Goal: Information Seeking & Learning: Learn about a topic

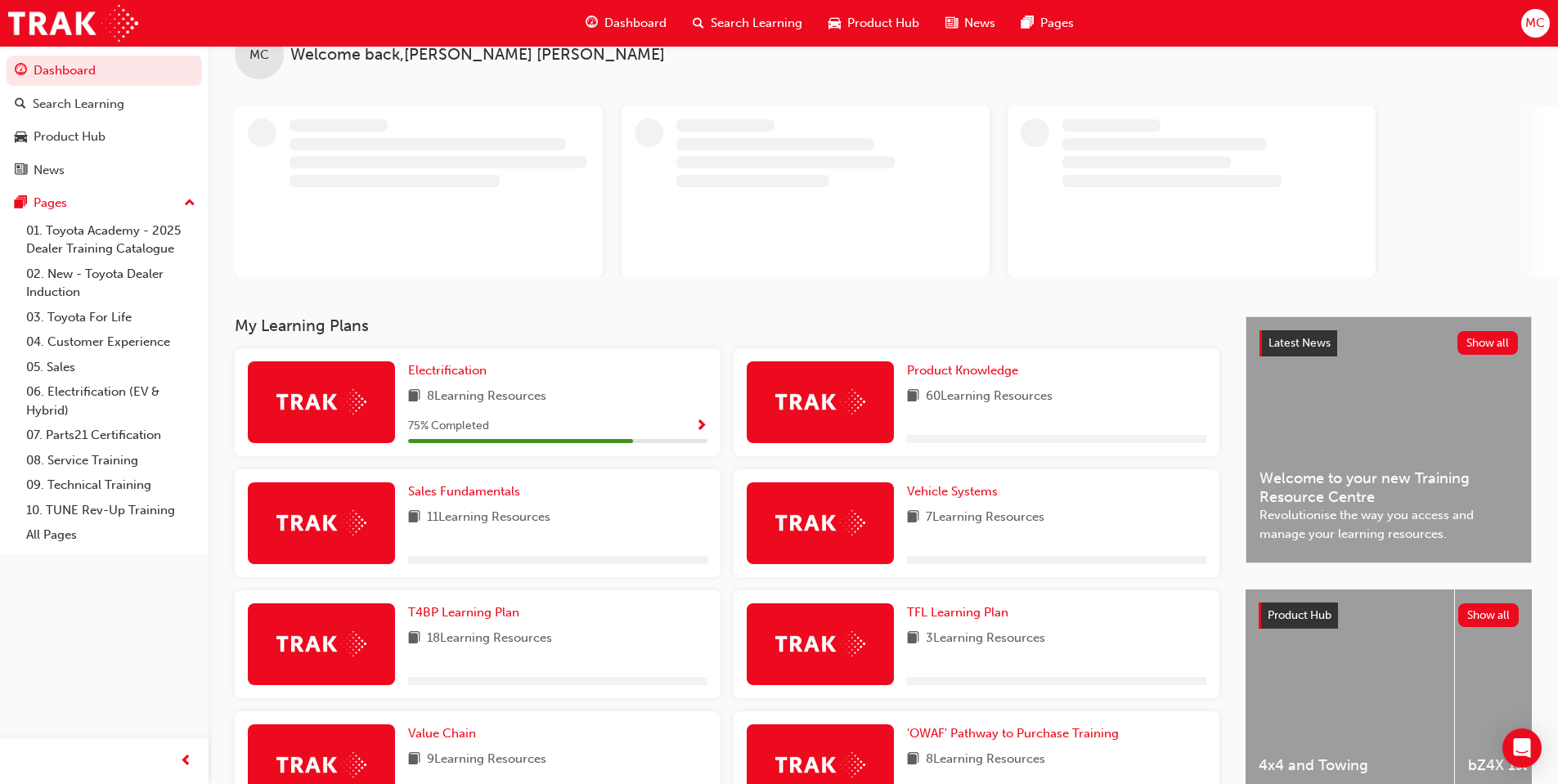
scroll to position [82, 0]
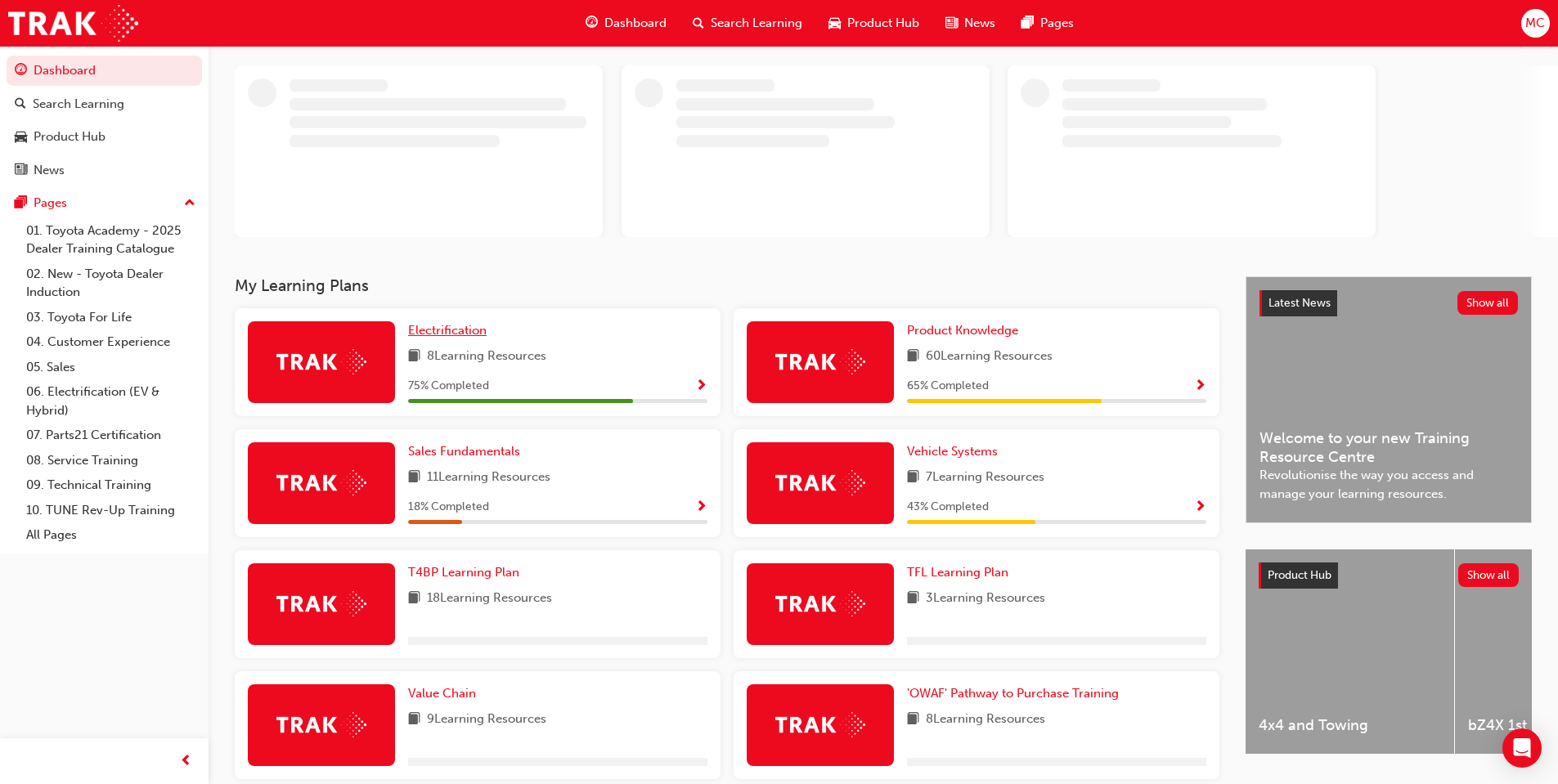
click at [446, 330] on span "Electrification" at bounding box center [447, 330] width 79 height 15
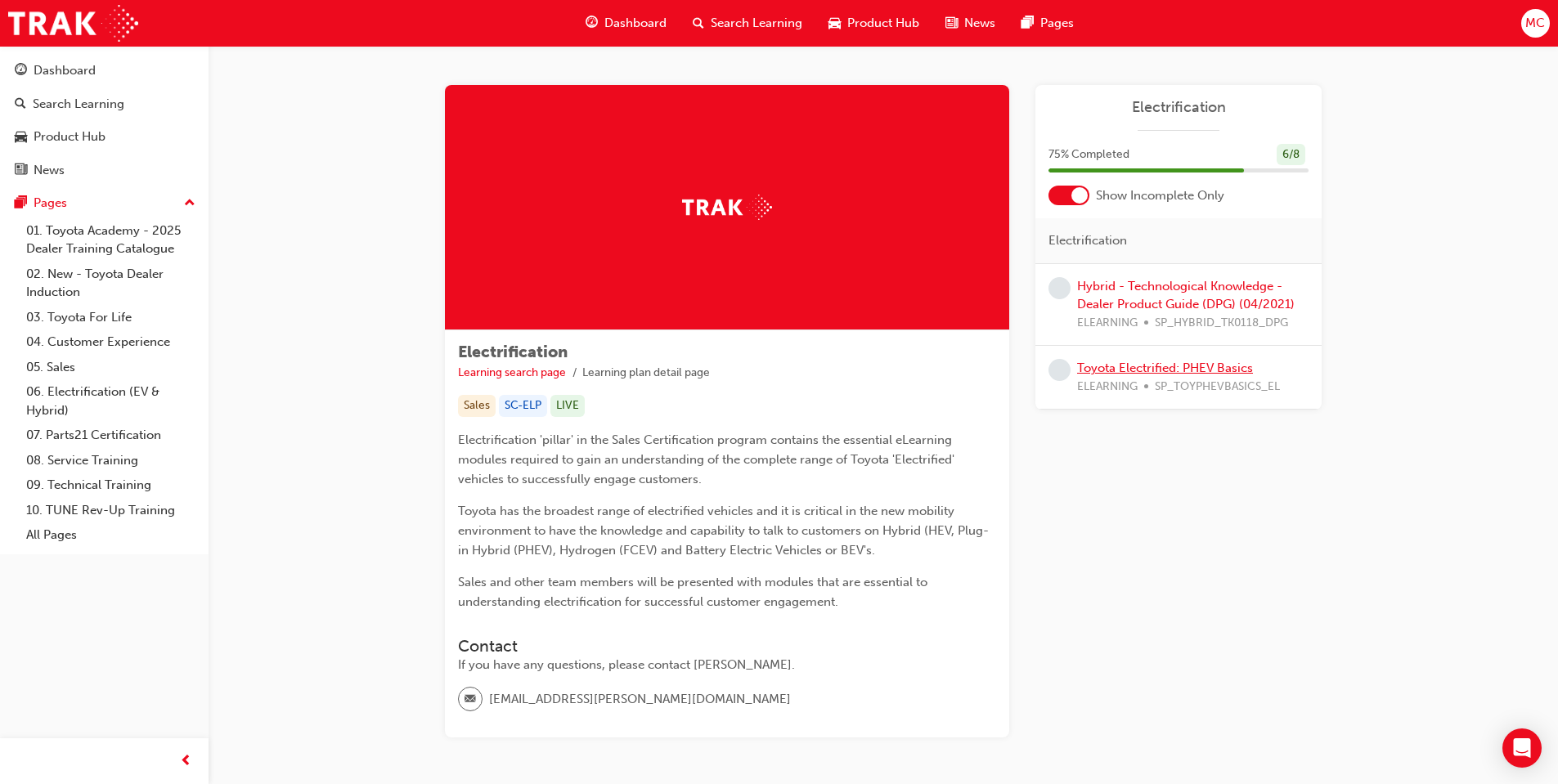
click at [1156, 367] on link "Toyota Electrified: PHEV Basics" at bounding box center [1164, 368] width 175 height 15
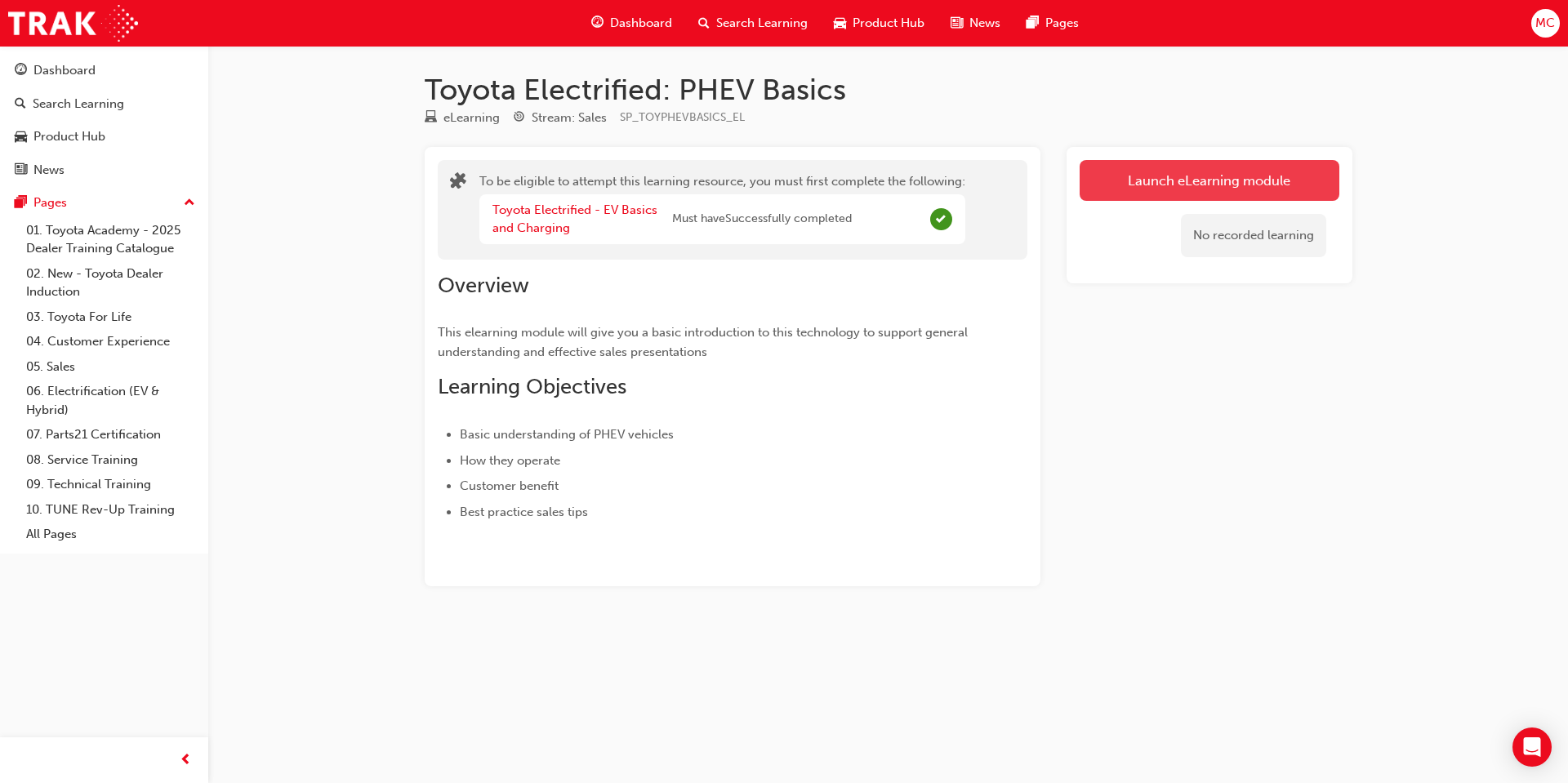
click at [1183, 189] on link "Launch eLearning module" at bounding box center [1209, 181] width 259 height 41
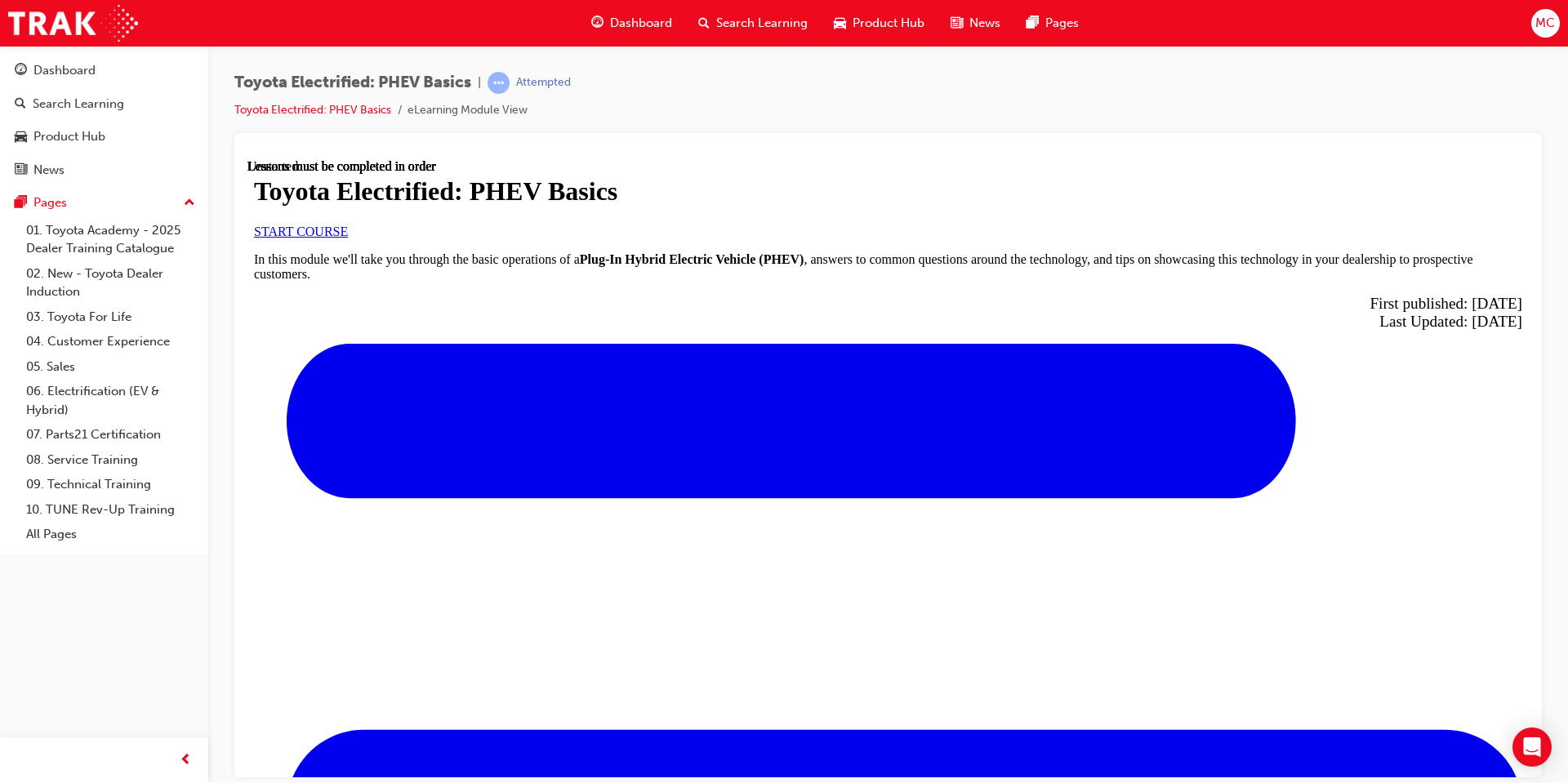
click at [348, 237] on link "START COURSE" at bounding box center [301, 230] width 94 height 14
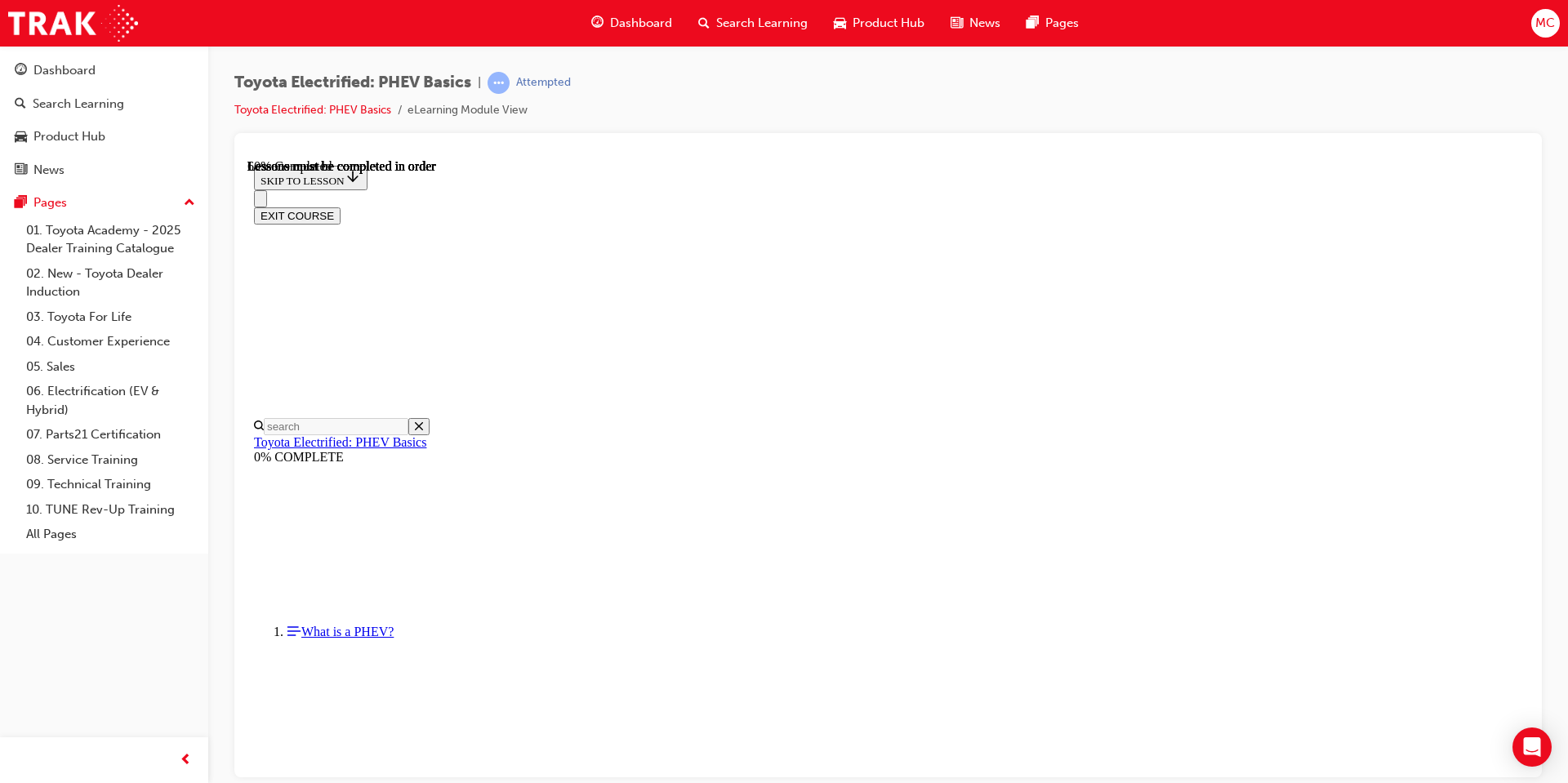
scroll to position [1112, 0]
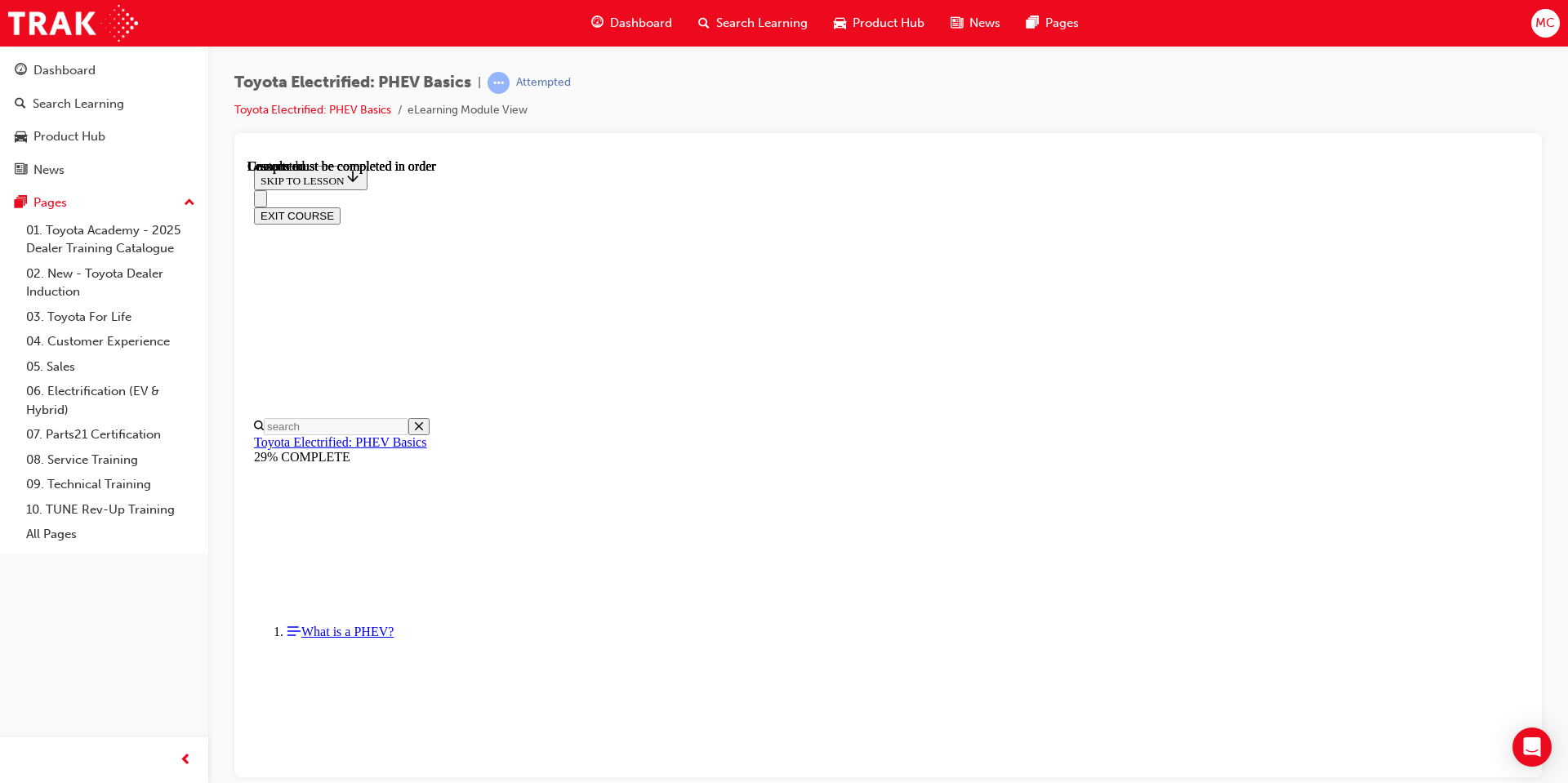
scroll to position [50, 0]
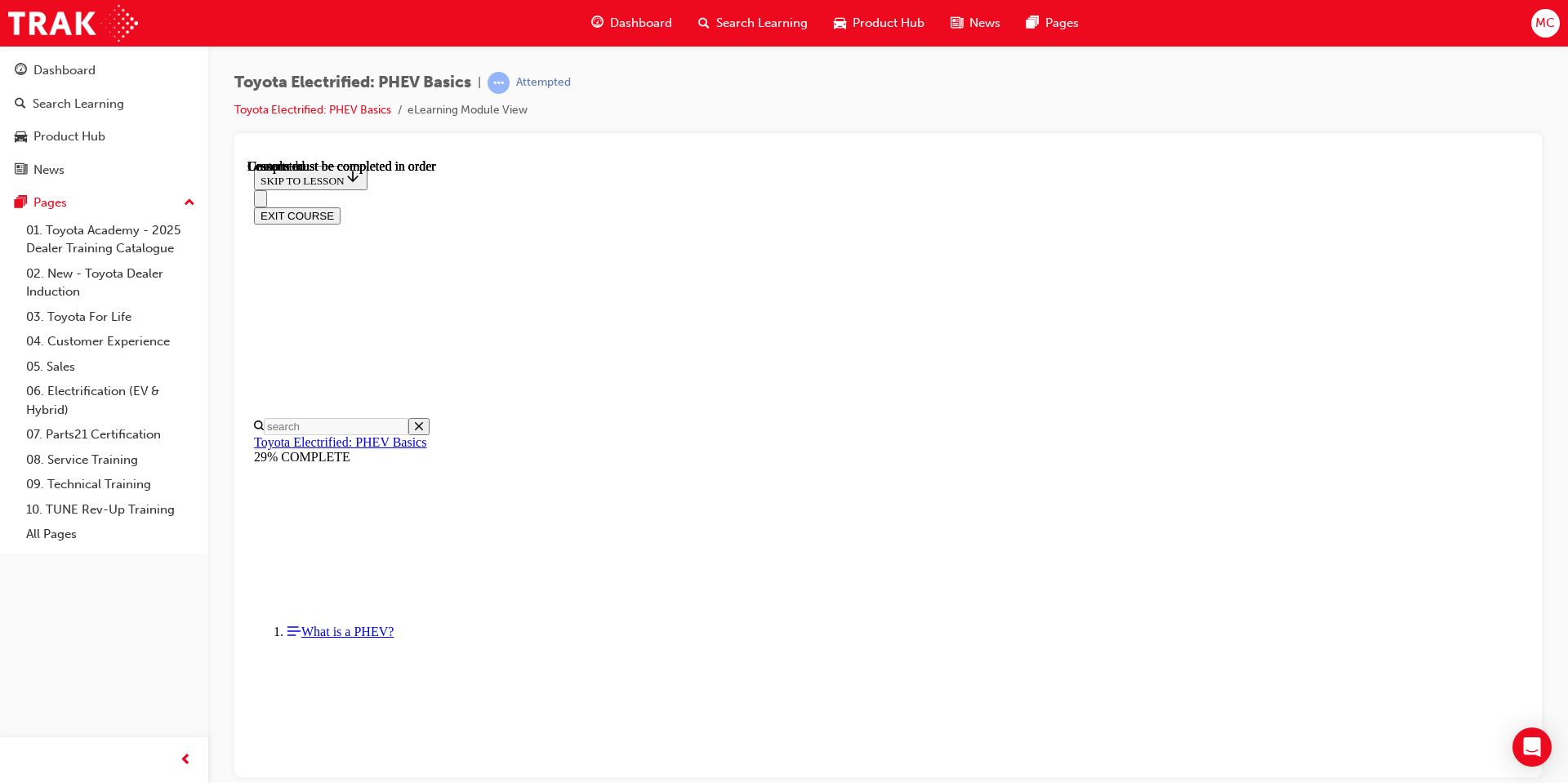
scroll to position [420, 0]
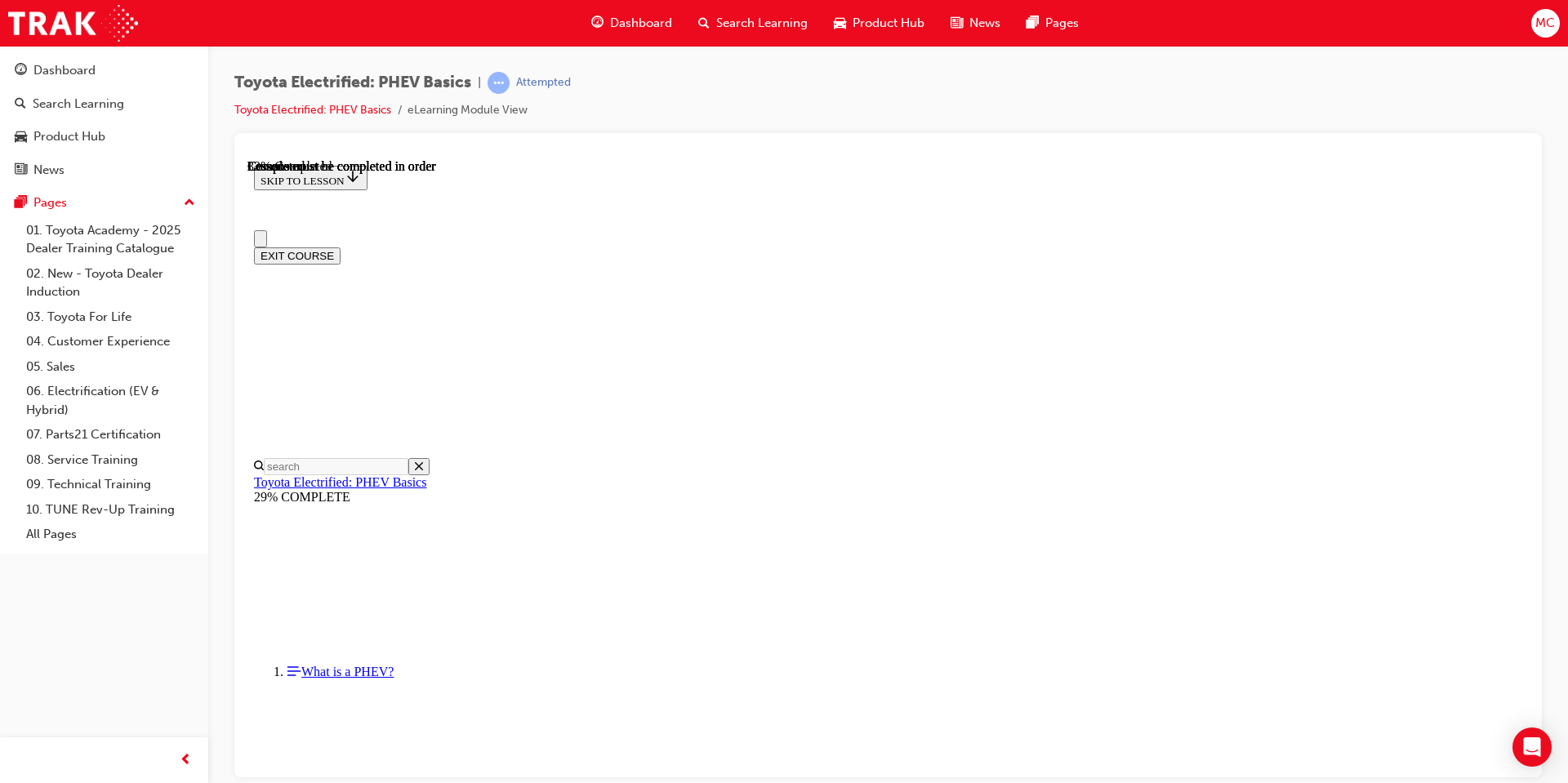
scroll to position [205, 0]
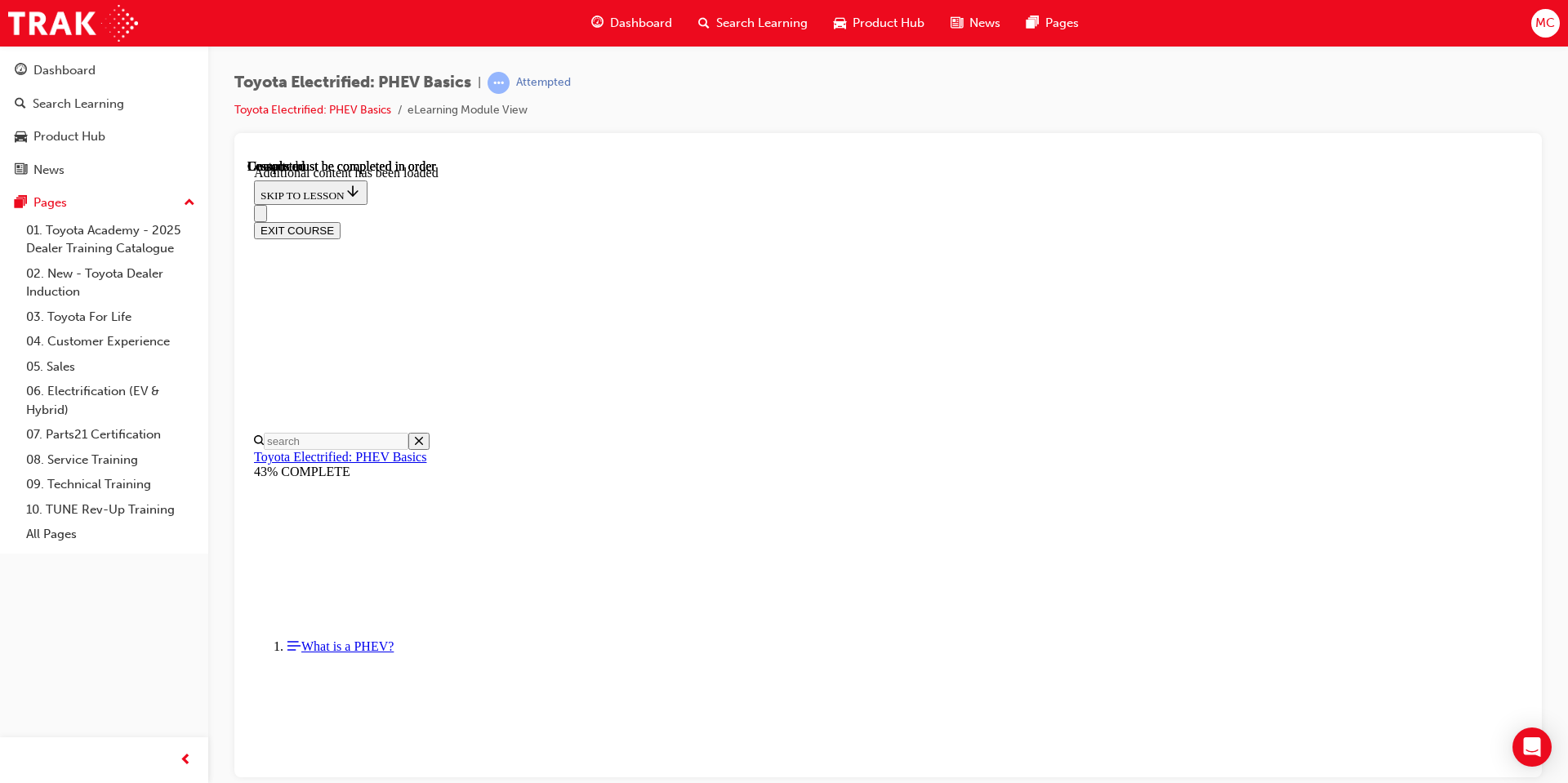
scroll to position [310, 0]
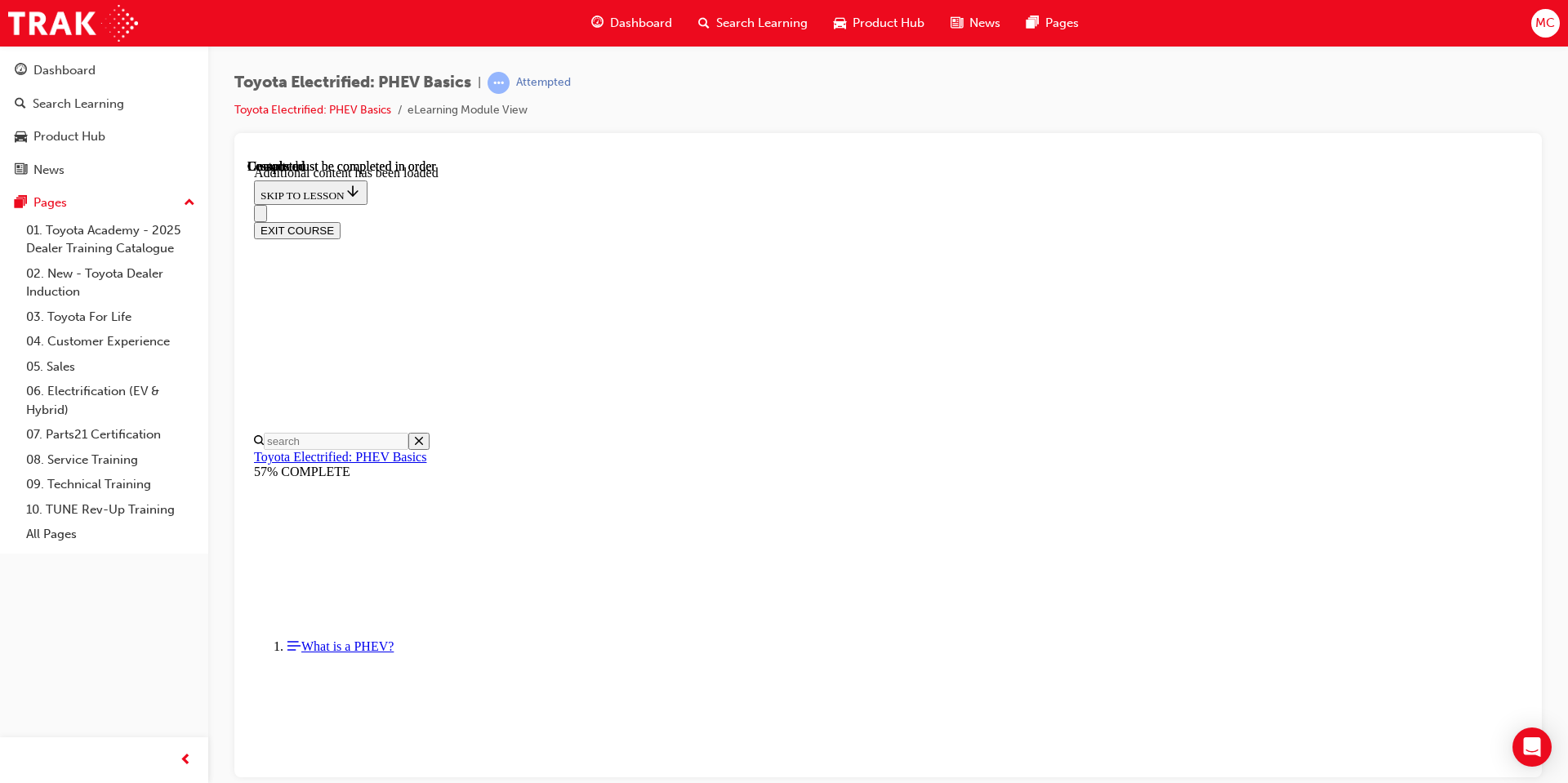
scroll to position [1520, 0]
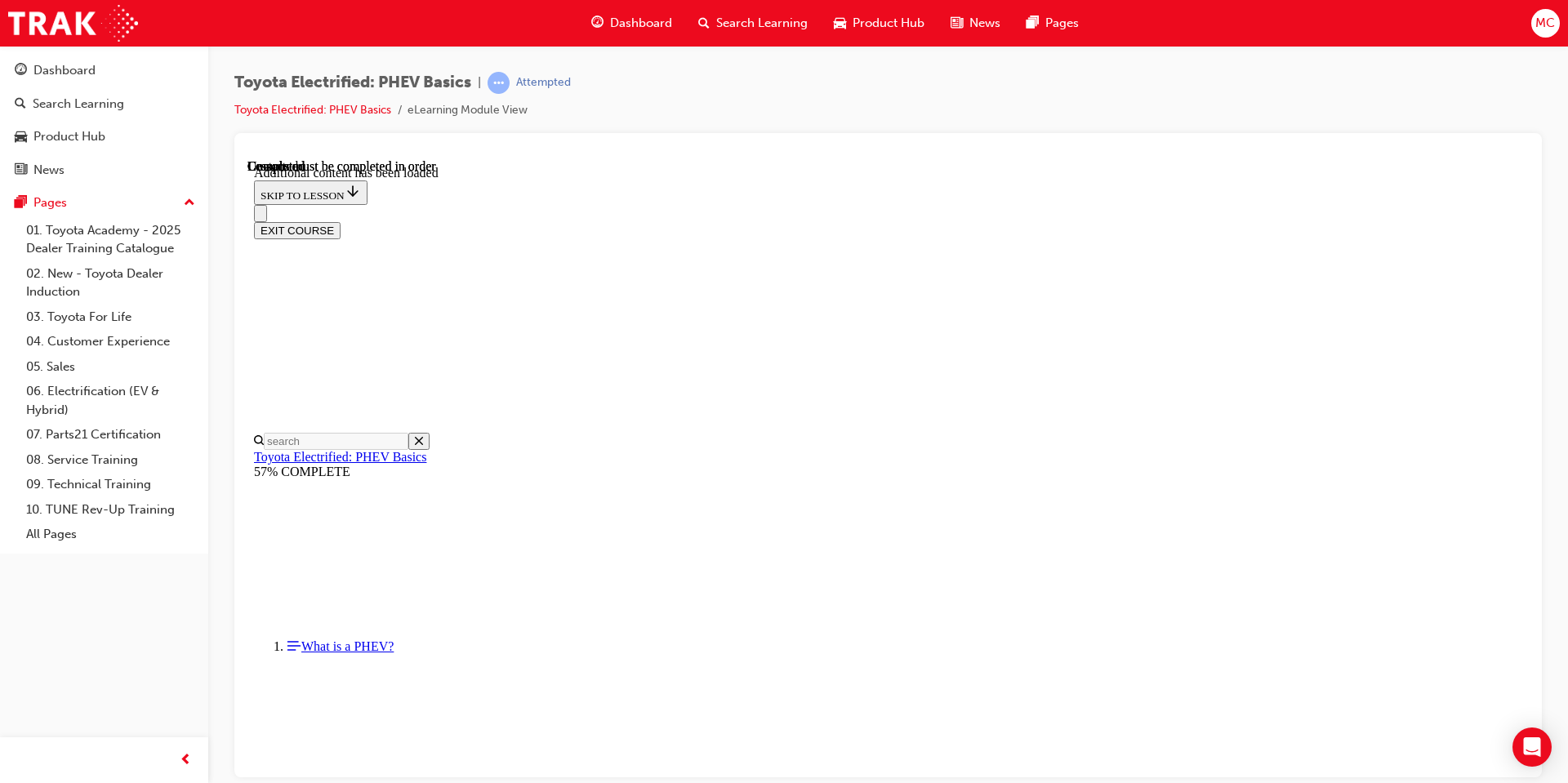
scroll to position [2550, 0]
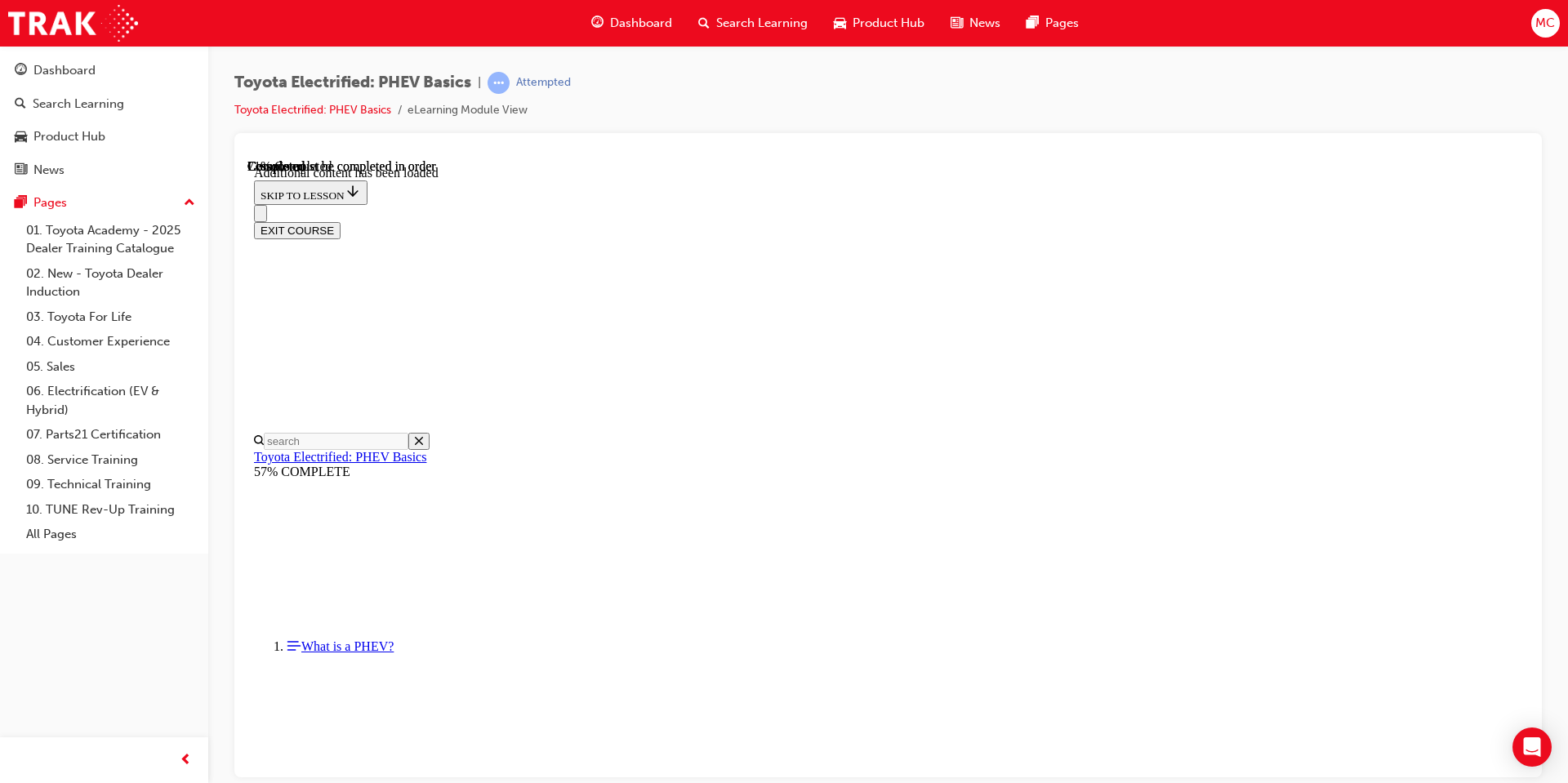
scroll to position [705, 0]
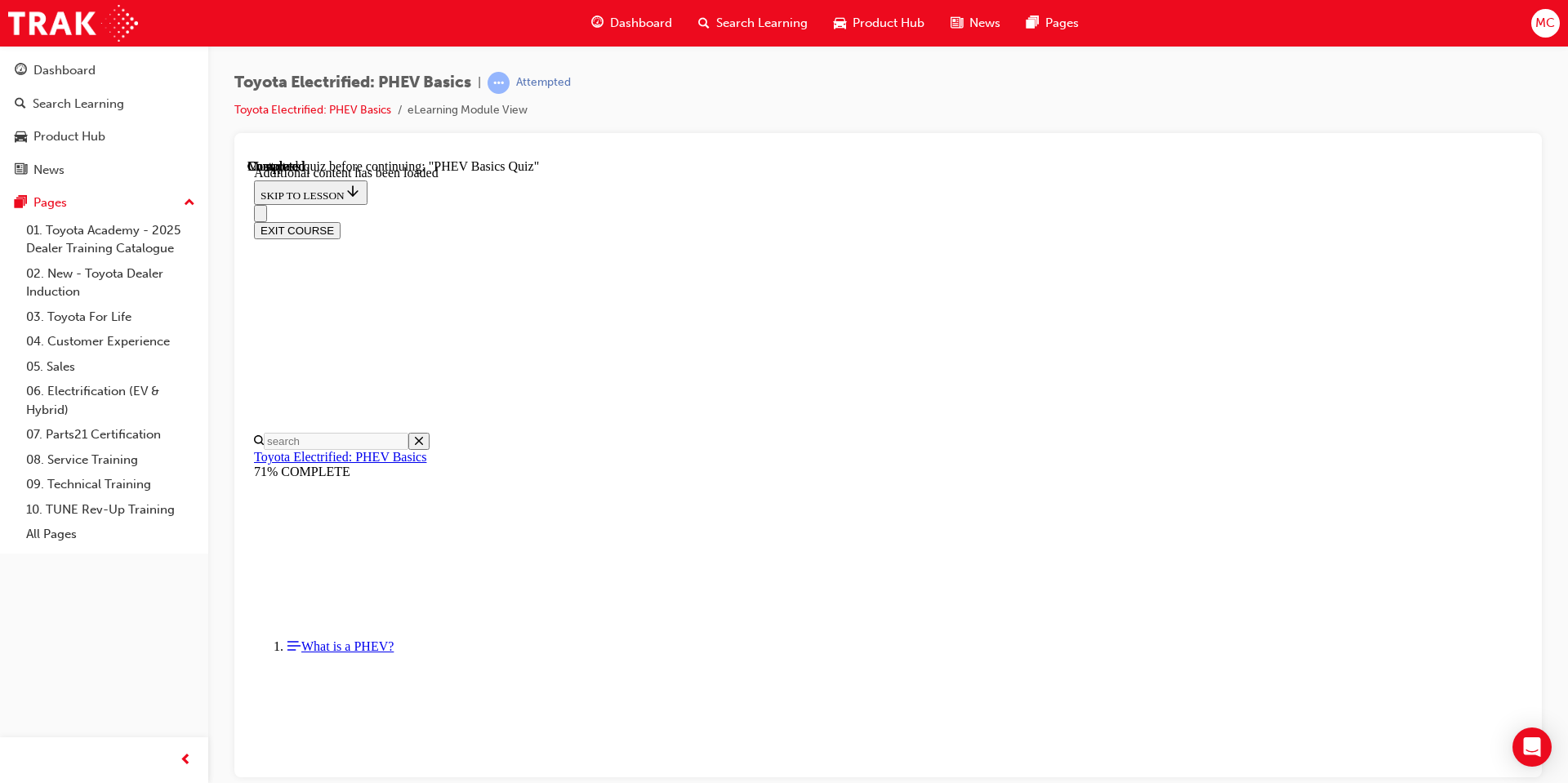
radio input "true"
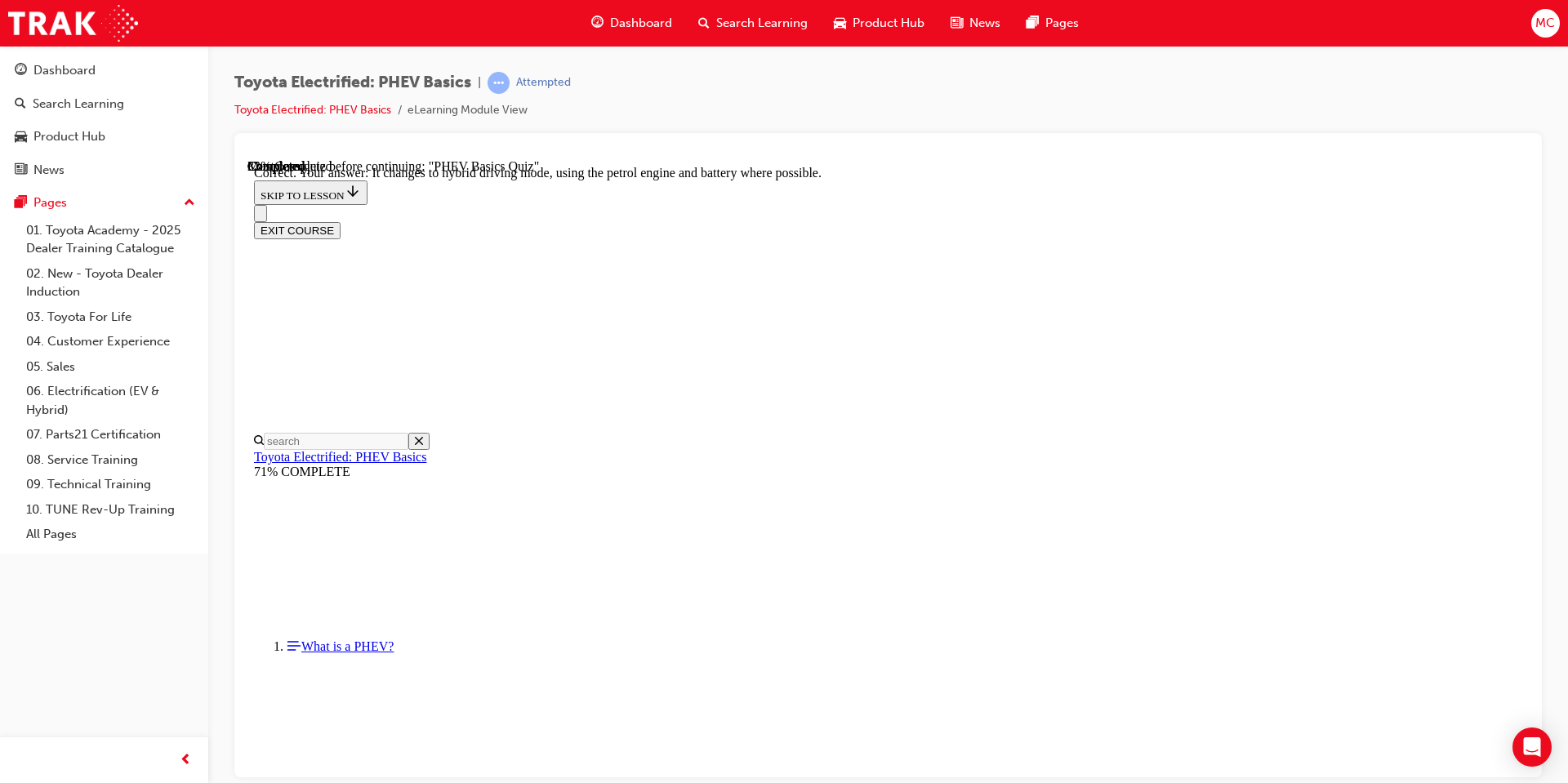
scroll to position [143, 0]
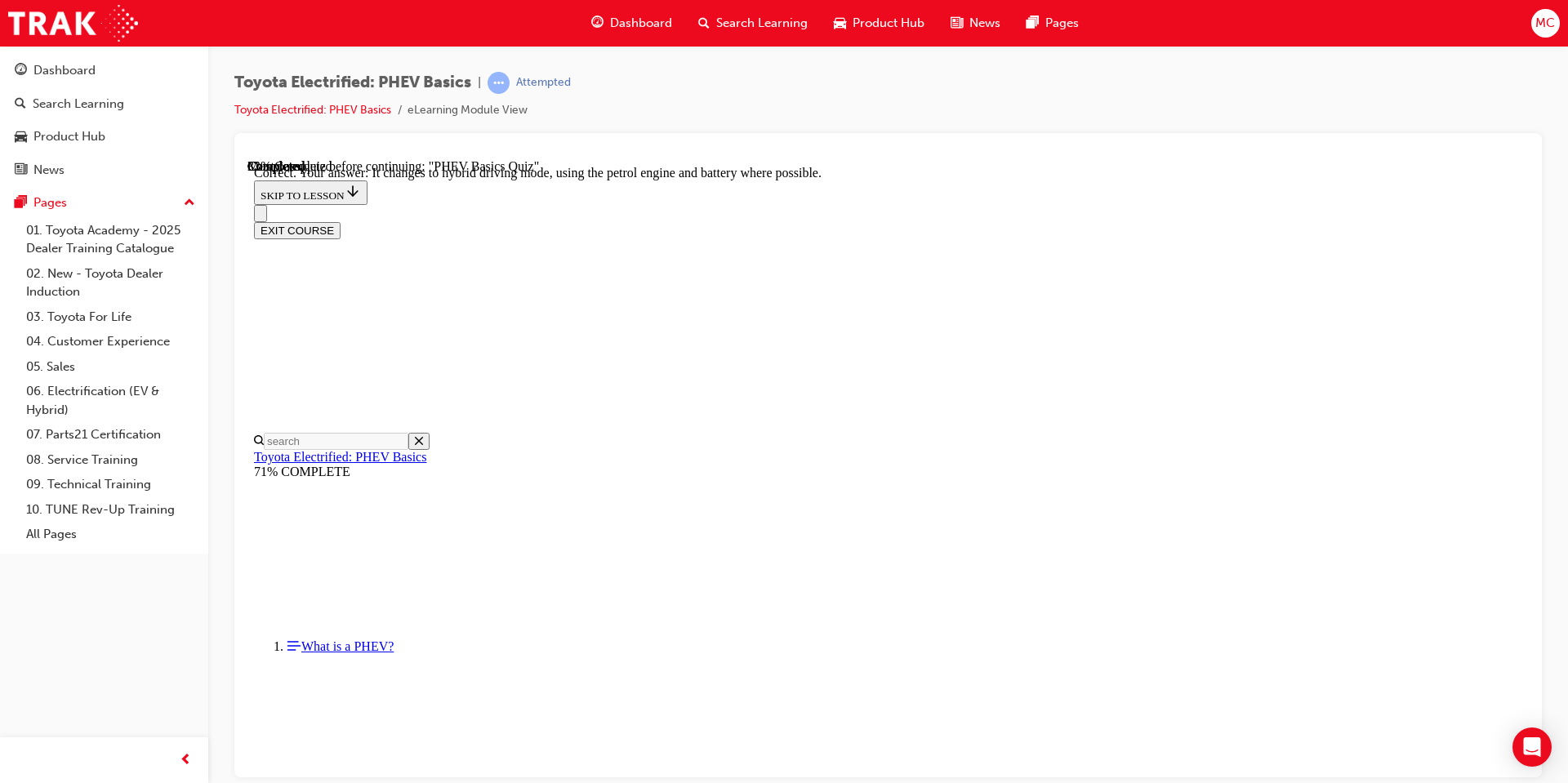
radio input "true"
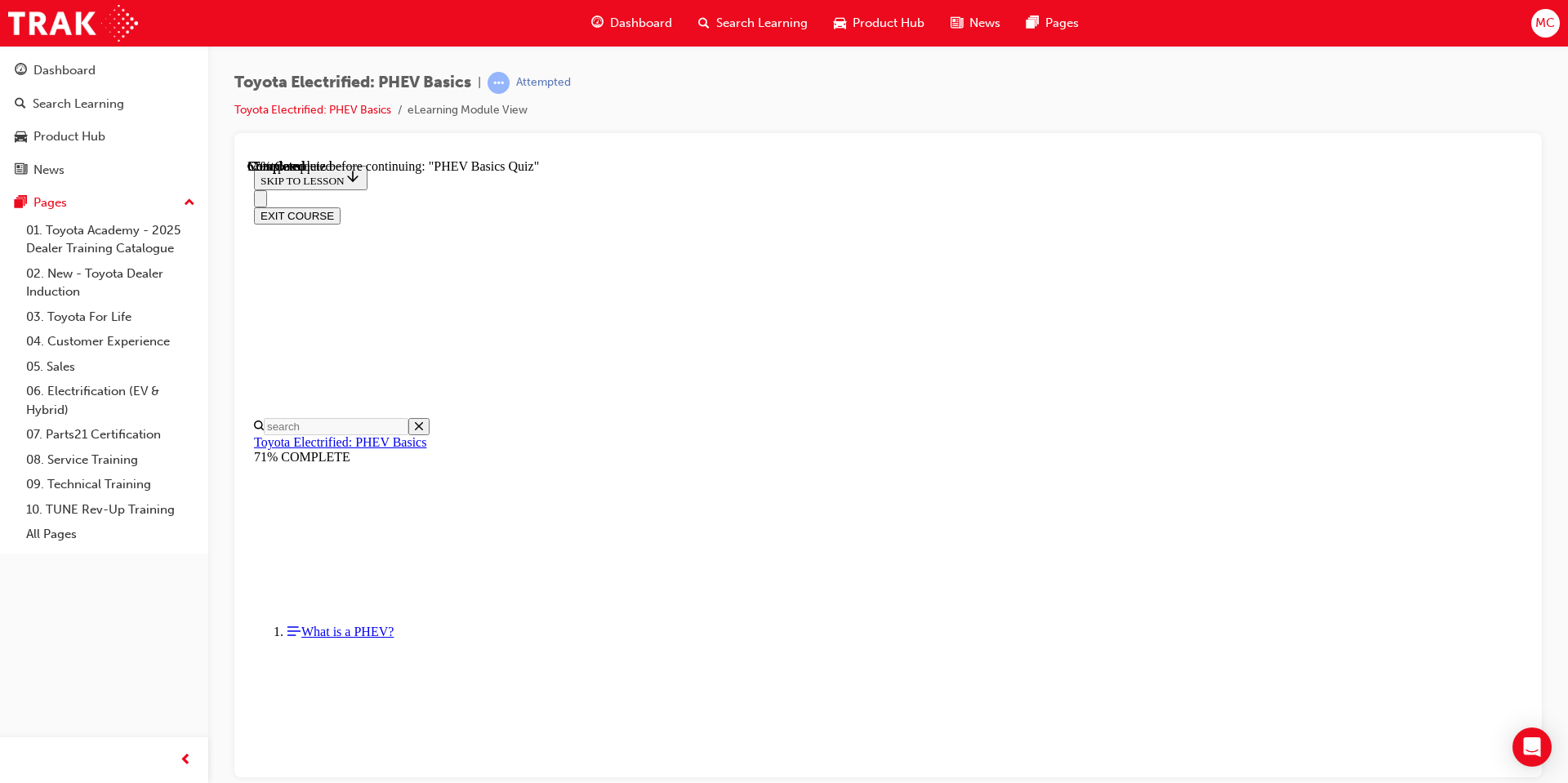
radio input "true"
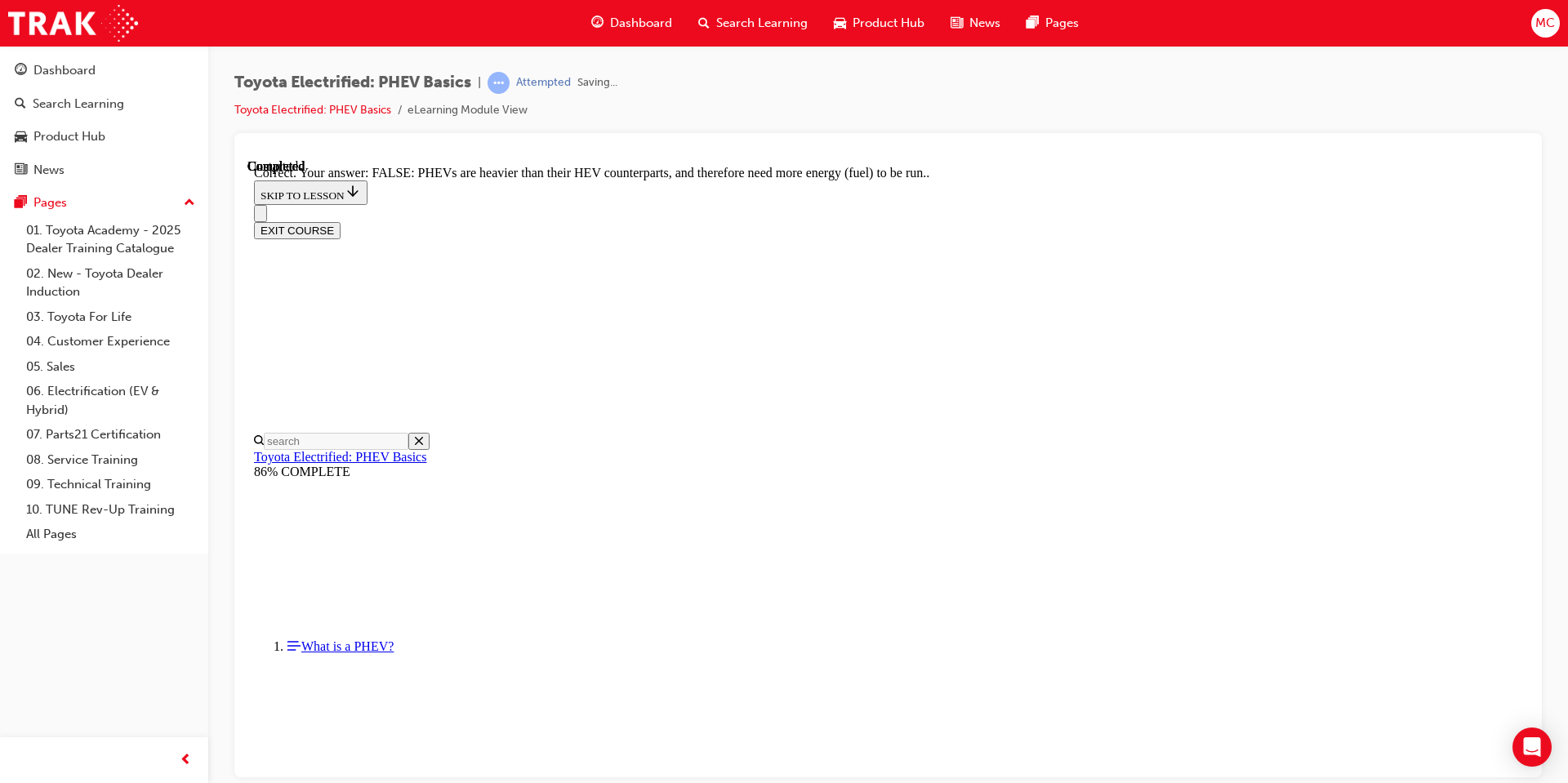
scroll to position [248, 0]
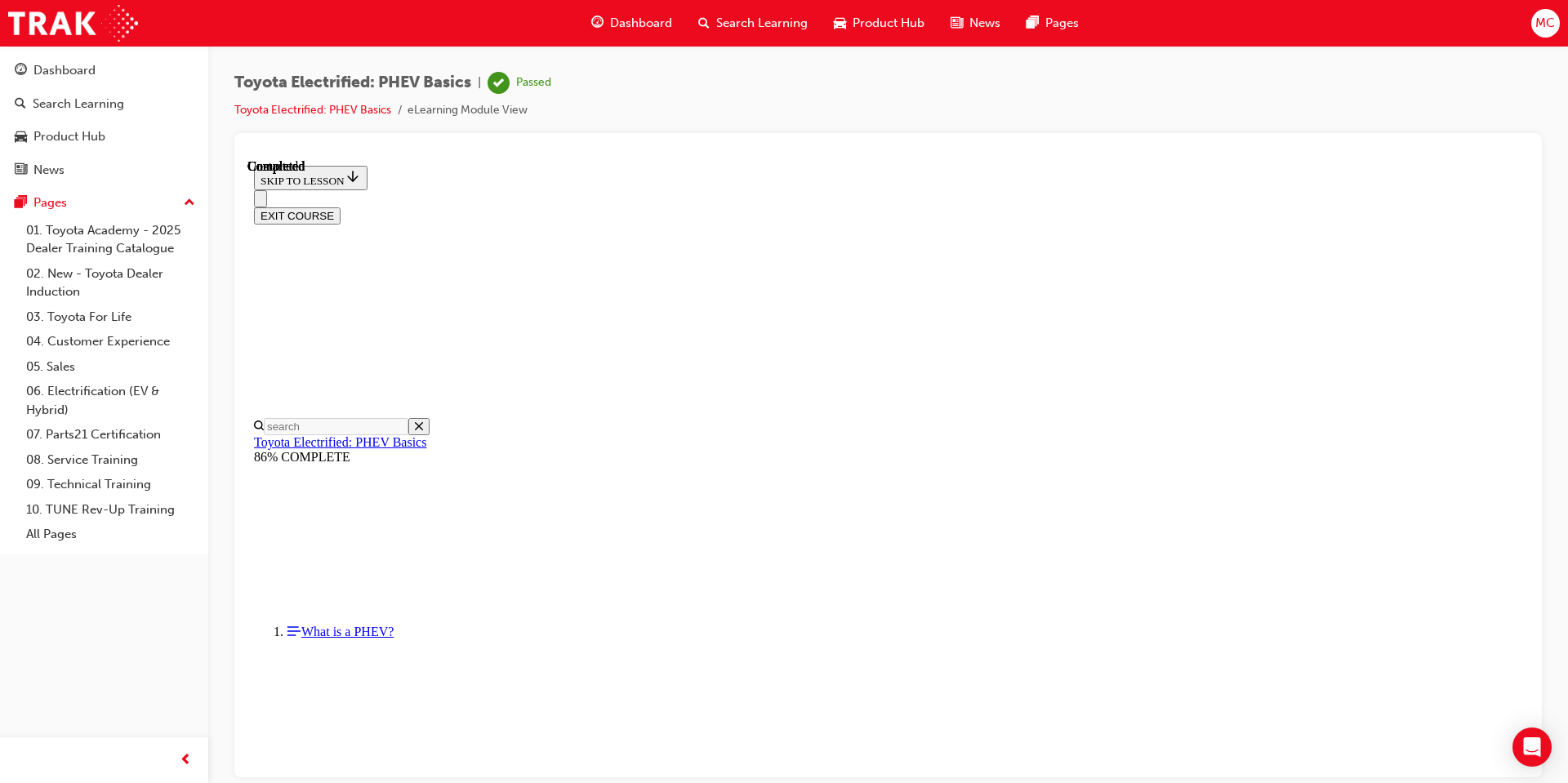
scroll to position [269, 0]
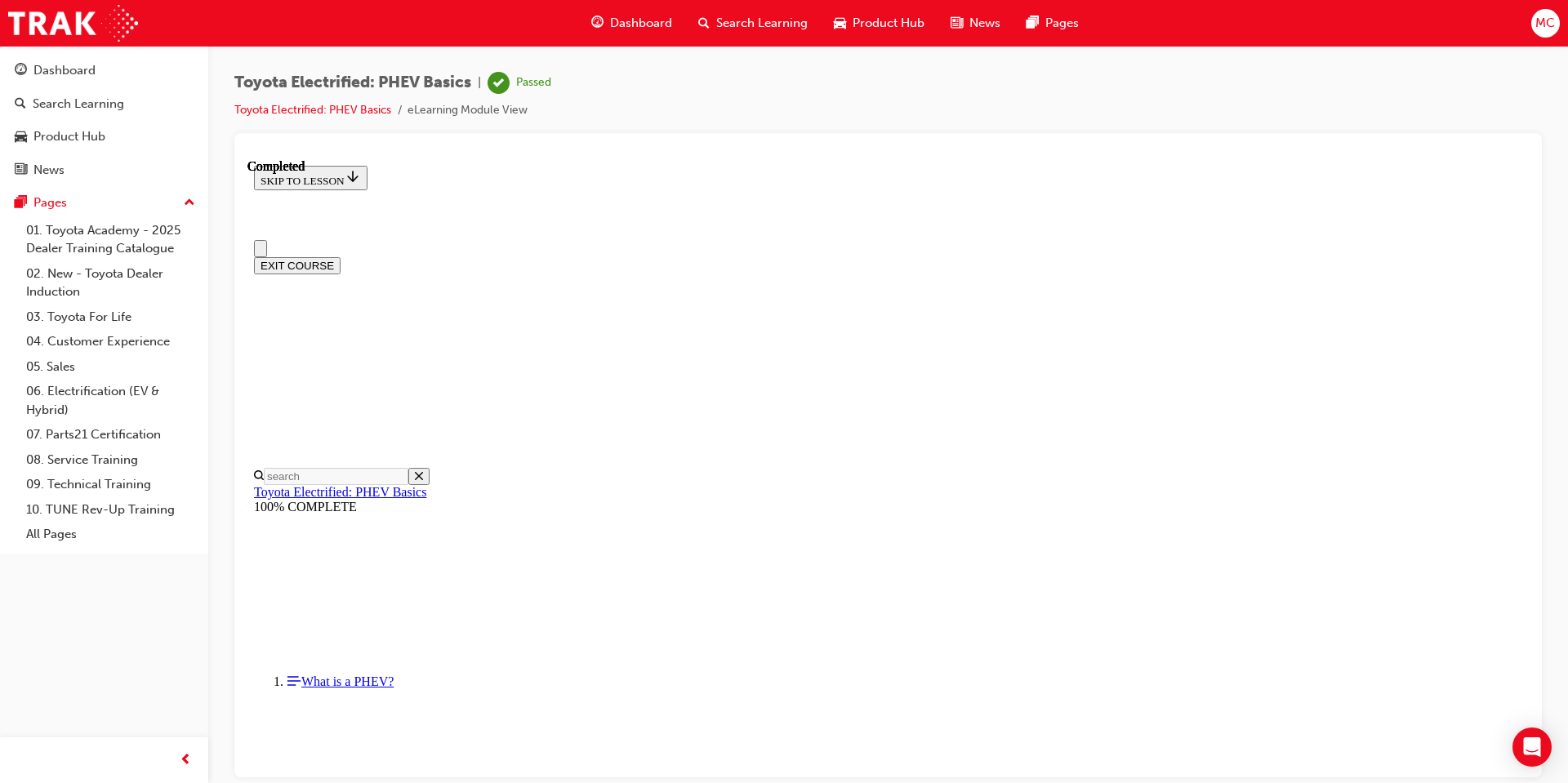
scroll to position [0, 0]
click at [340, 257] on button "EXIT COURSE" at bounding box center [297, 265] width 86 height 17
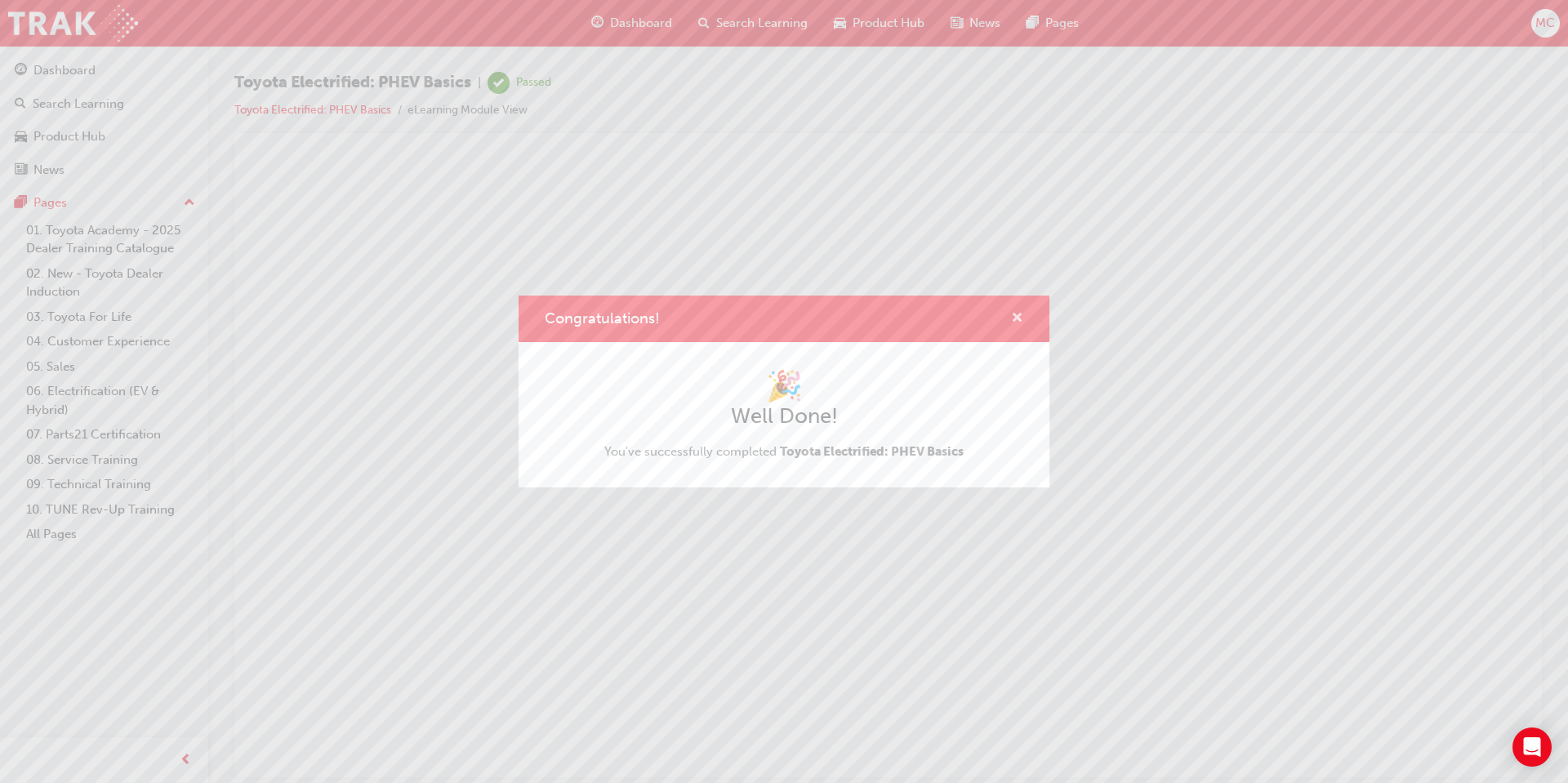
click at [1016, 317] on span "cross-icon" at bounding box center [1017, 319] width 12 height 15
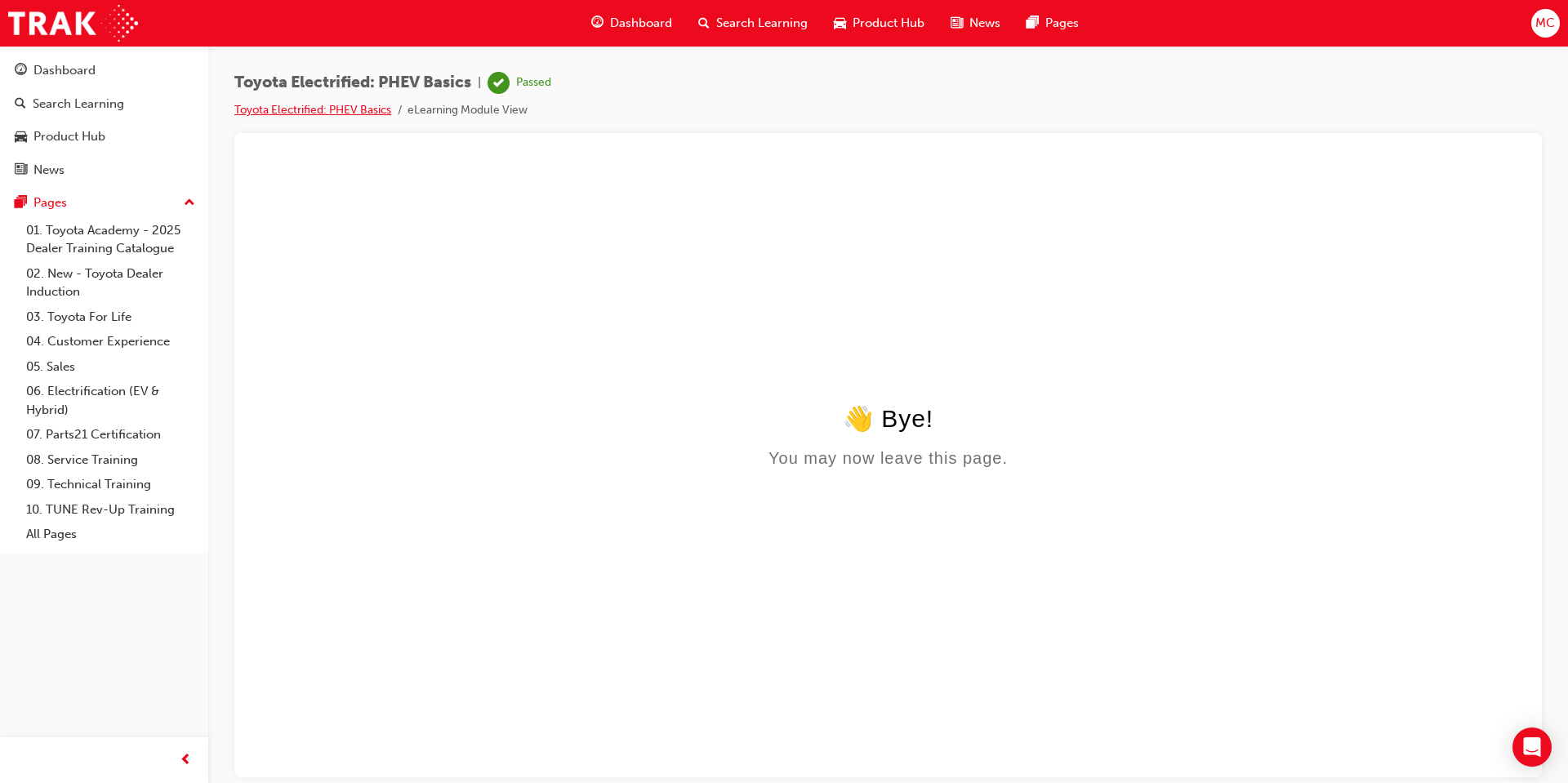
click at [348, 108] on link "Toyota Electrified: PHEV Basics" at bounding box center [313, 109] width 157 height 14
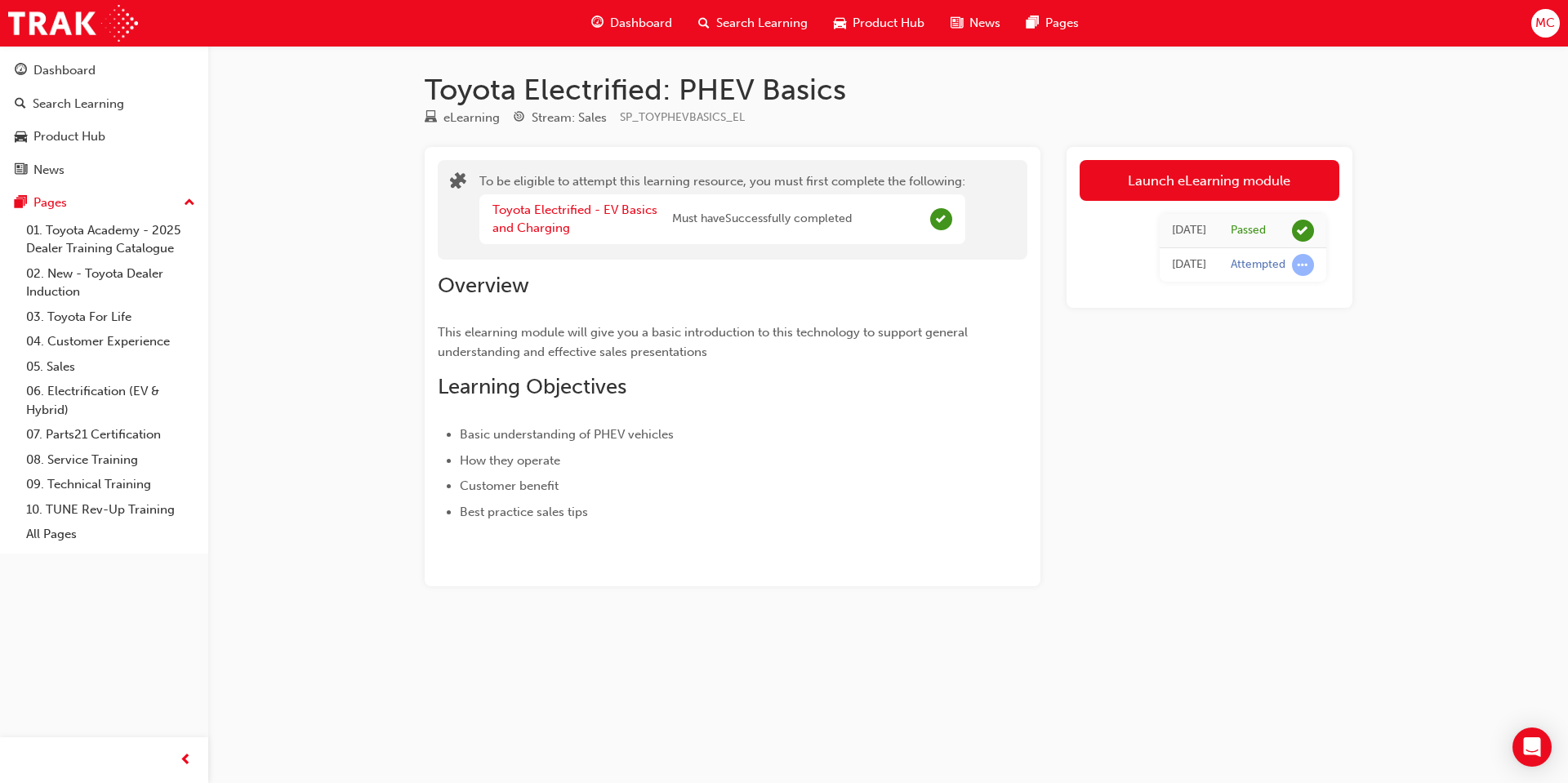
click at [476, 120] on div "eLearning" at bounding box center [471, 117] width 56 height 18
click at [61, 77] on div "Dashboard" at bounding box center [65, 71] width 62 height 18
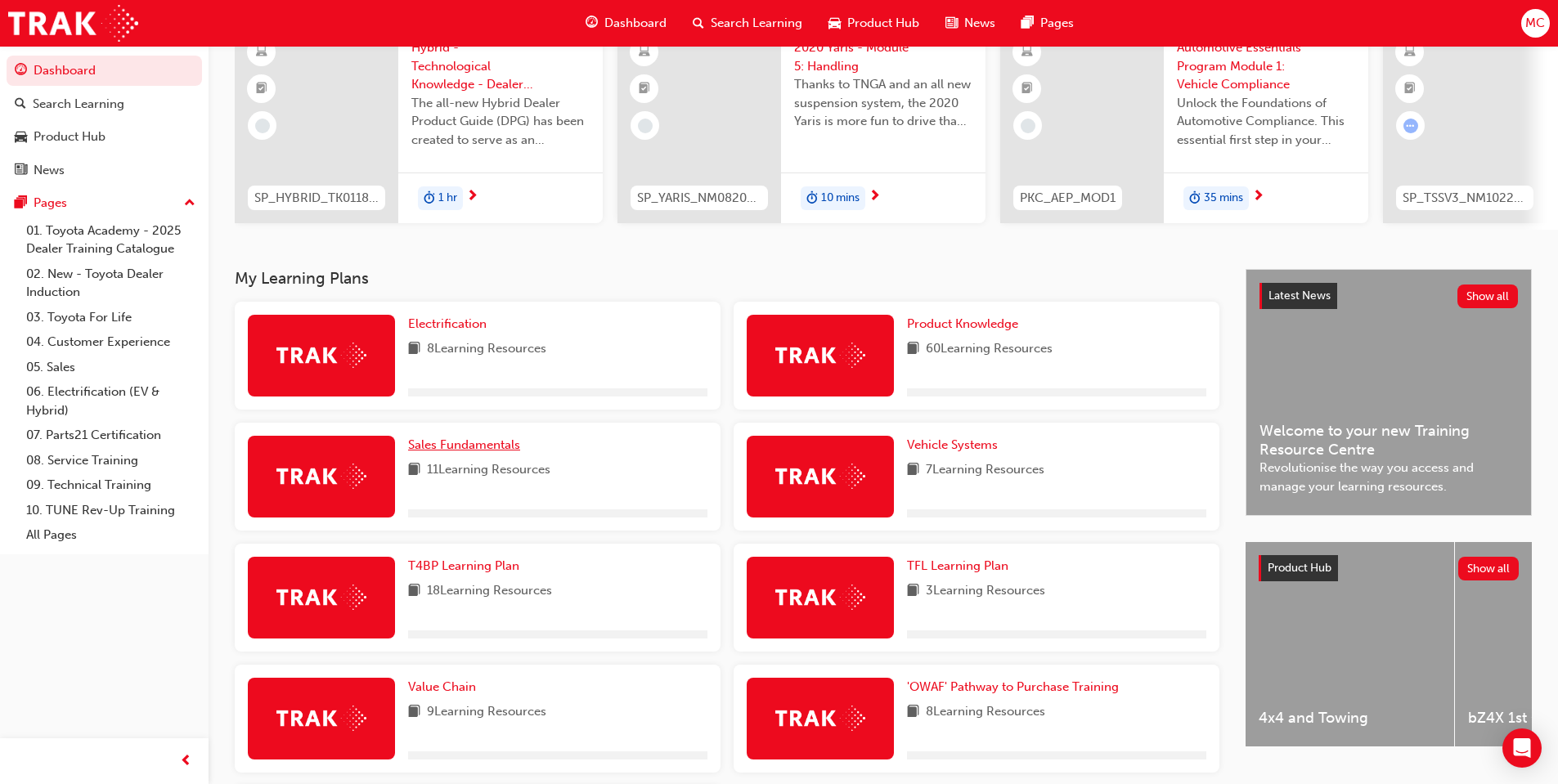
scroll to position [163, 0]
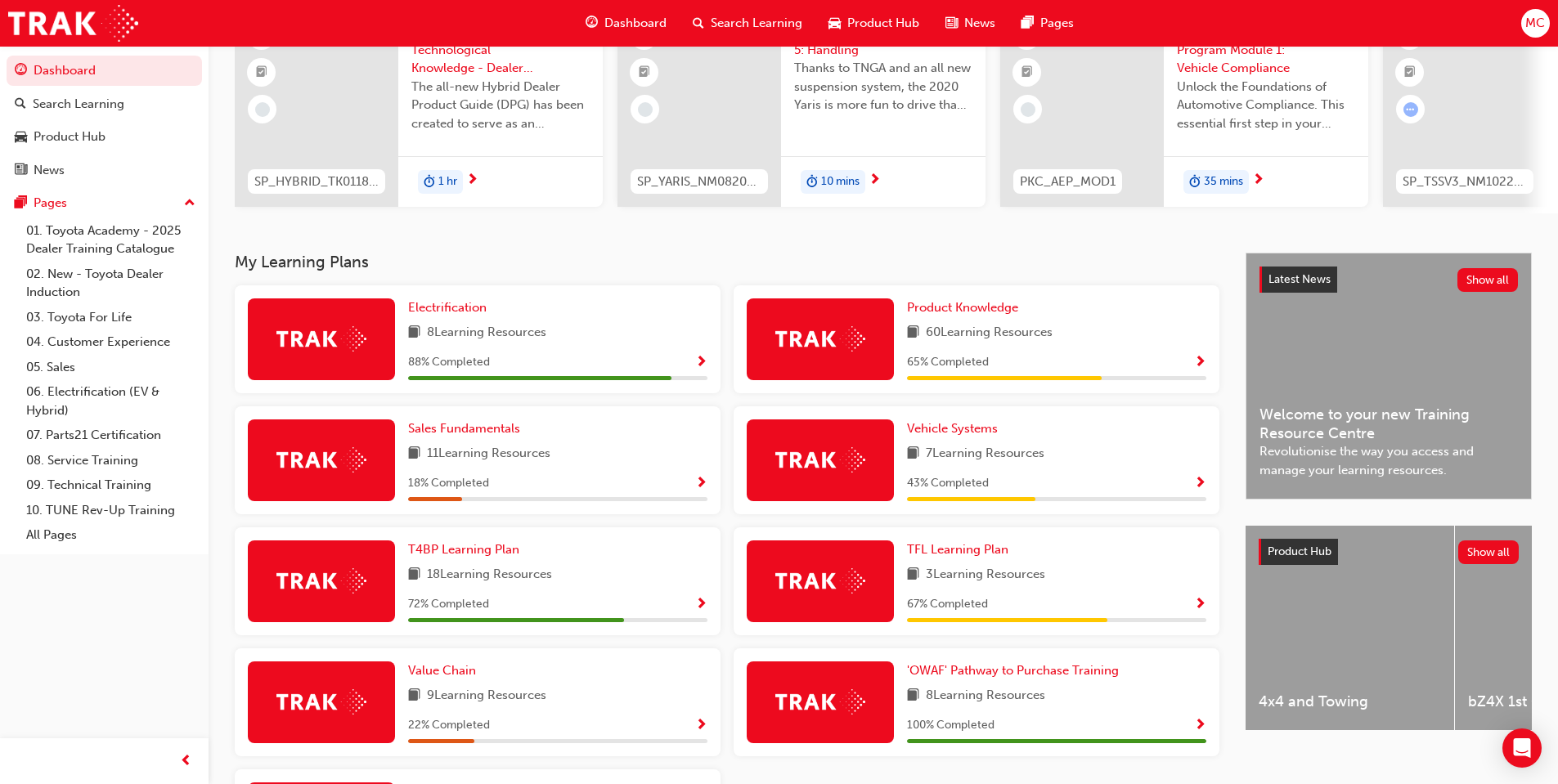
click at [698, 365] on span "Show Progress" at bounding box center [701, 363] width 12 height 15
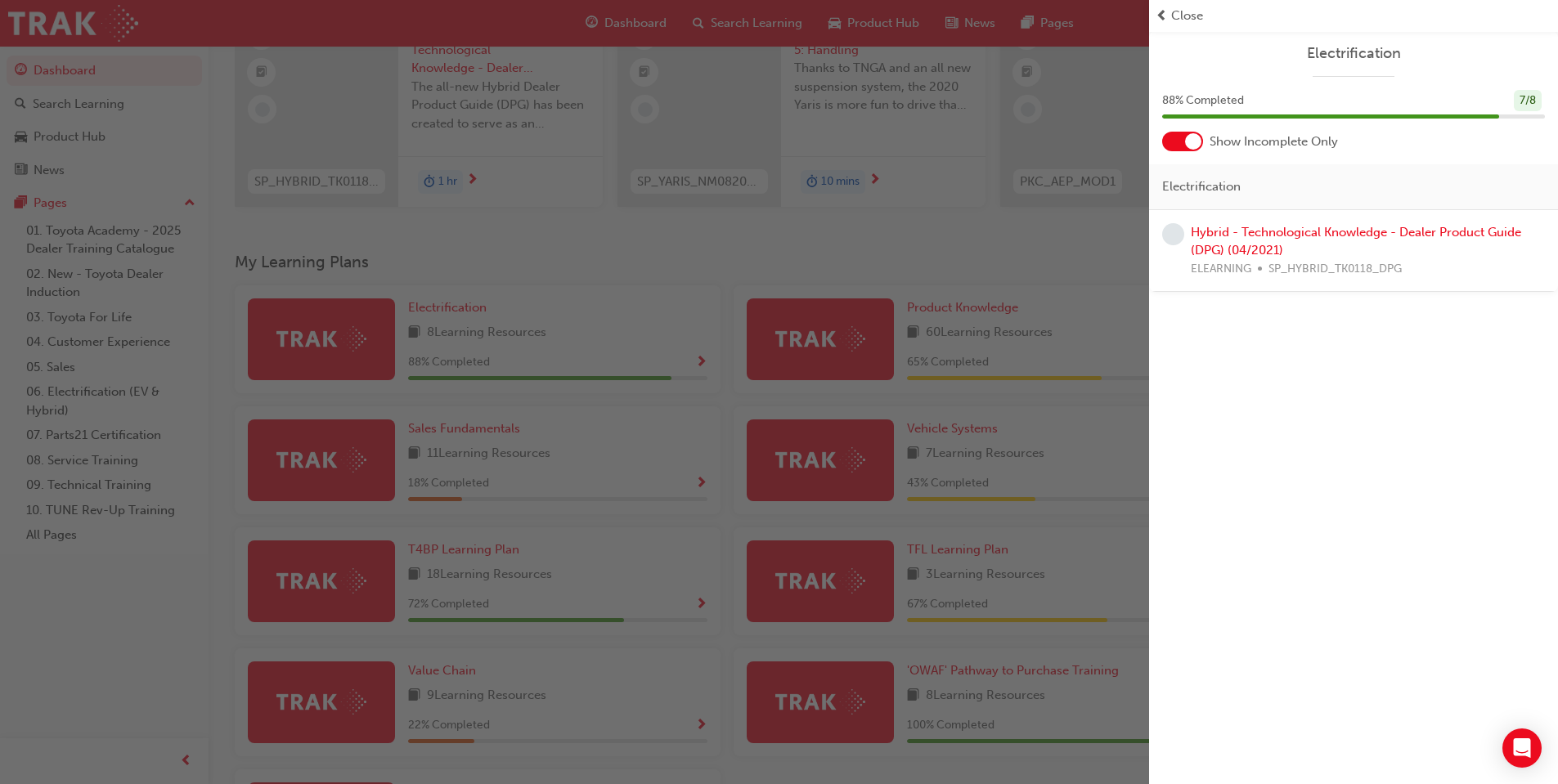
click at [1022, 260] on div "button" at bounding box center [574, 392] width 1149 height 784
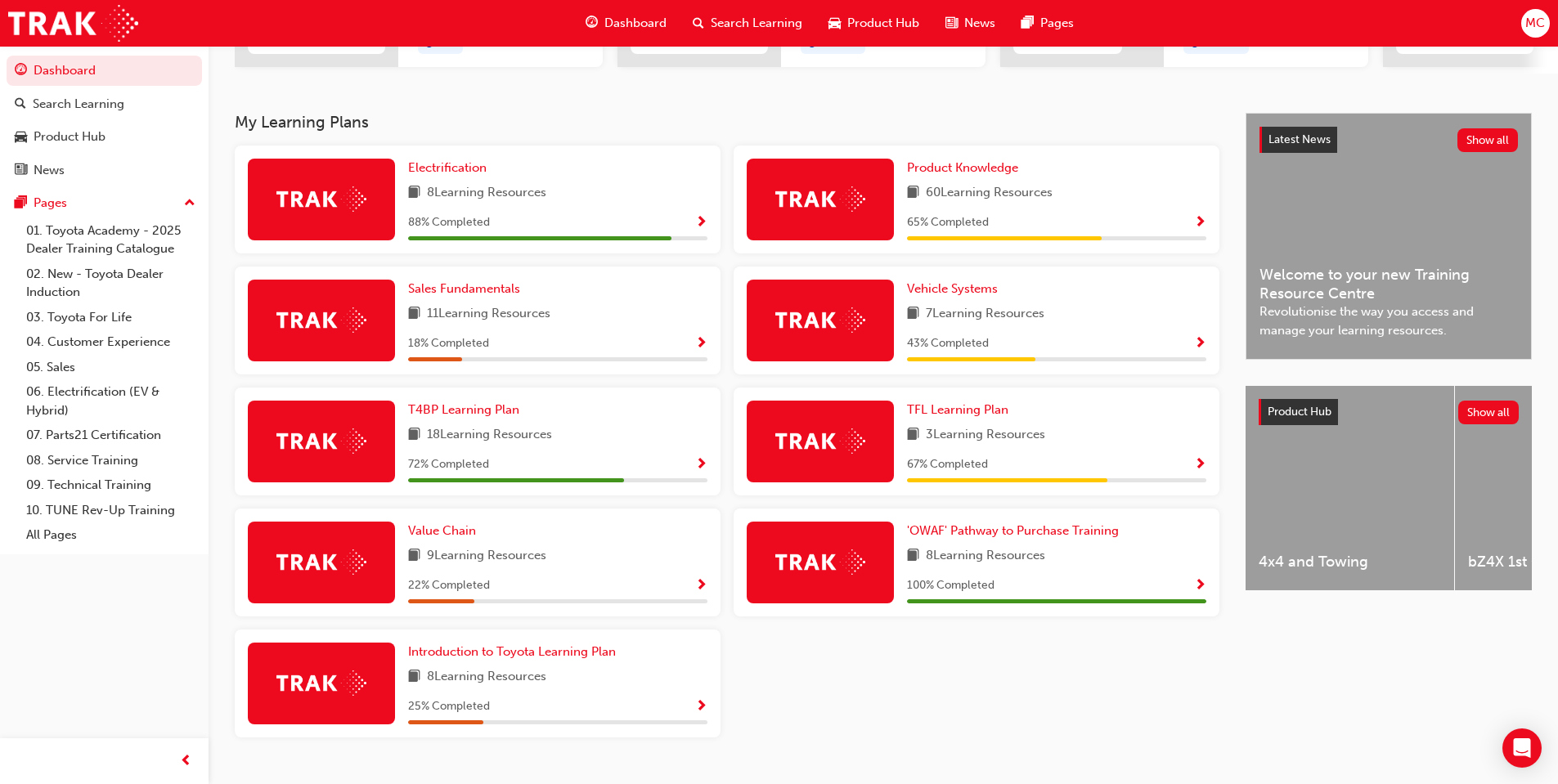
scroll to position [262, 0]
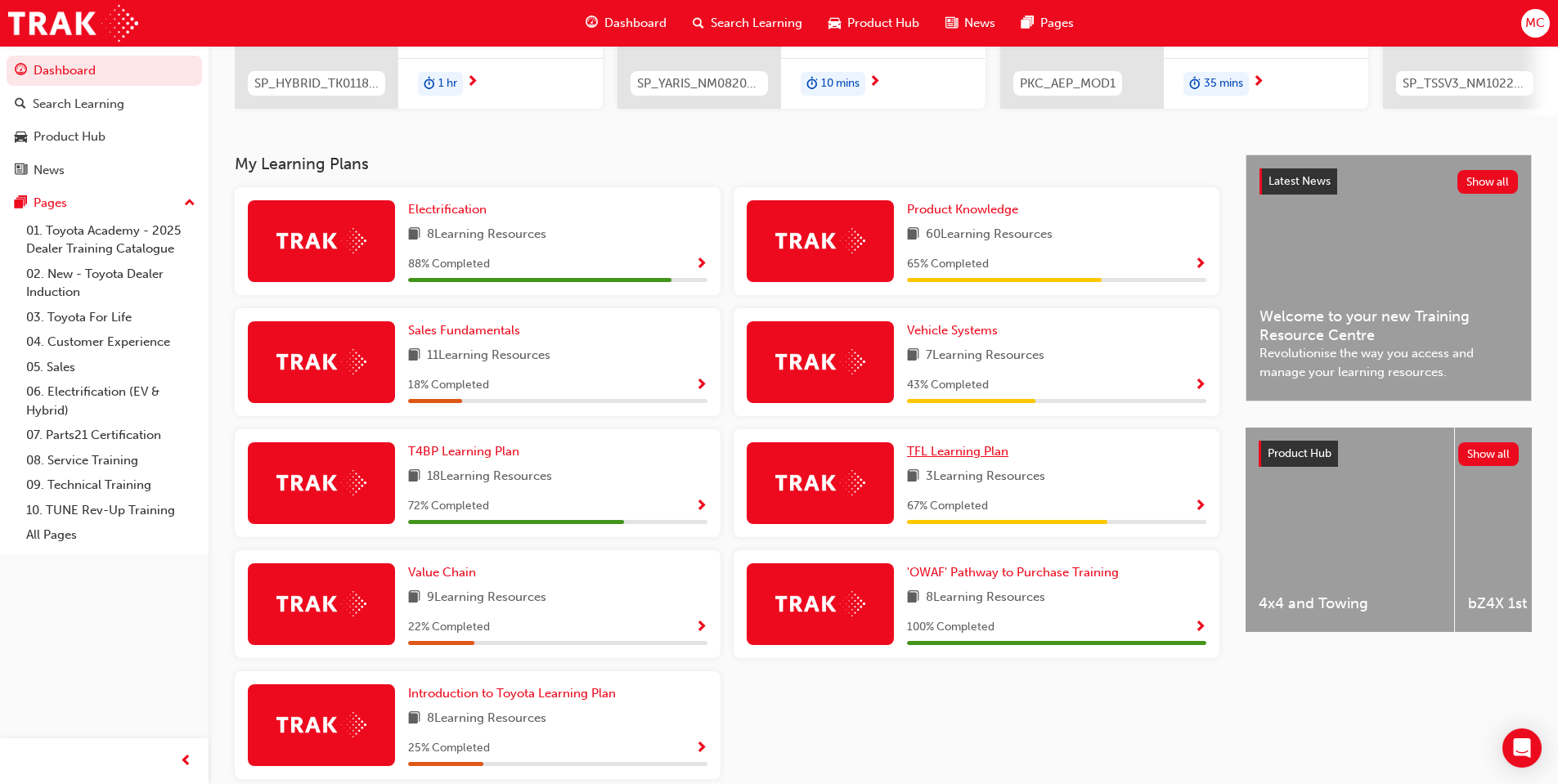
click at [992, 457] on span "TFL Learning Plan" at bounding box center [958, 452] width 101 height 15
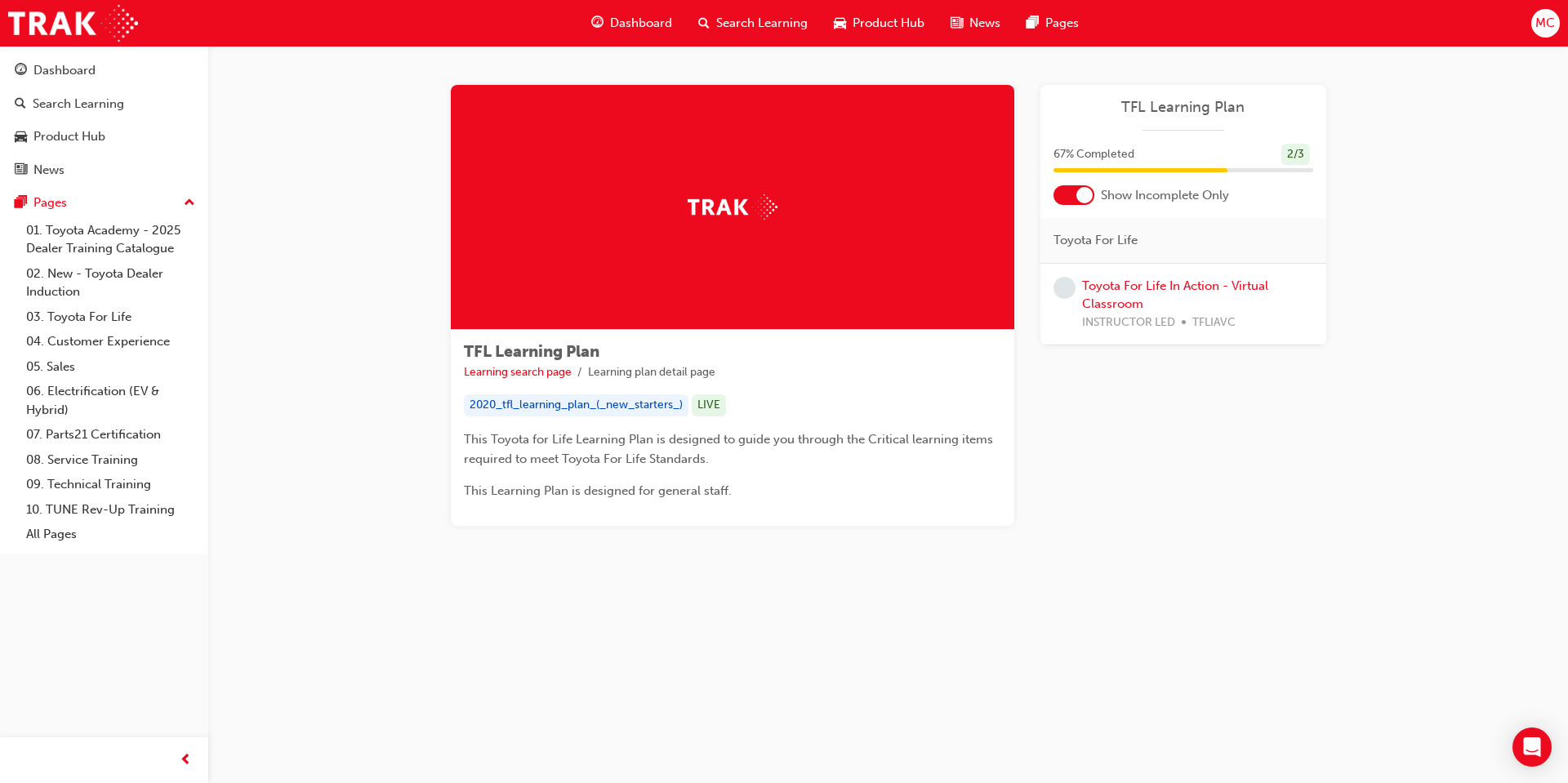
click at [319, 244] on div "TFL Learning Plan Learning search page Learning plan detail page TFL Learning P…" at bounding box center [888, 325] width 1360 height 558
click at [135, 383] on link "06. Electrification (EV & Hybrid)" at bounding box center [110, 400] width 182 height 43
